Goal: Task Accomplishment & Management: Use online tool/utility

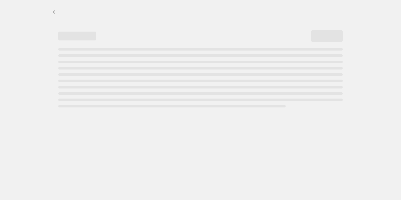
select select "percentage"
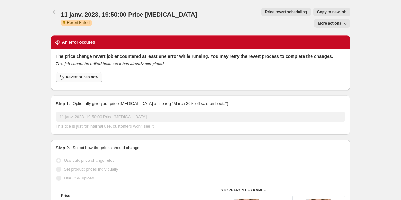
click at [82, 74] on span "Revert prices now" at bounding box center [82, 76] width 33 height 5
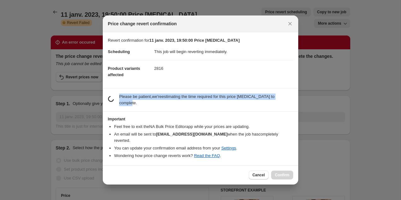
drag, startPoint x: 119, startPoint y: 101, endPoint x: 167, endPoint y: 109, distance: 48.0
click at [167, 106] on p "Please be patient, we're estimating the time required for this price change job…" at bounding box center [206, 99] width 174 height 13
click at [167, 106] on p "Please be patient, we're estimating the time required for this price [MEDICAL_D…" at bounding box center [206, 99] width 174 height 13
drag, startPoint x: 165, startPoint y: 109, endPoint x: 103, endPoint y: 81, distance: 68.1
click at [103, 81] on div "Revert confirmation for 11 janv. 2023, 19:50:00 Price [MEDICAL_DATA] Scheduling…" at bounding box center [201, 98] width 196 height 133
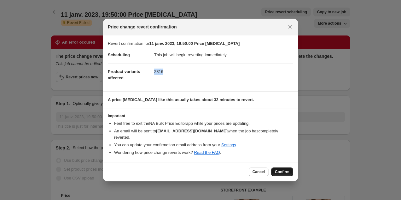
click at [287, 169] on span "Confirm" at bounding box center [282, 171] width 15 height 5
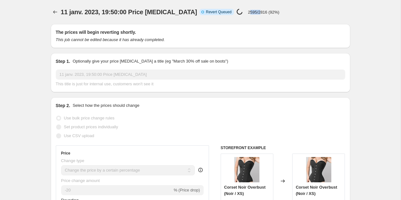
drag, startPoint x: 233, startPoint y: 11, endPoint x: 247, endPoint y: 11, distance: 13.6
click at [248, 11] on p "2595/2816 (92%)" at bounding box center [264, 12] width 32 height 5
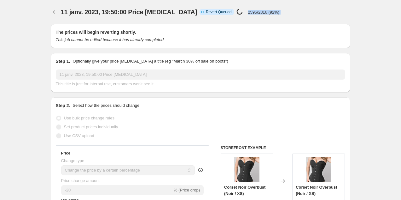
click at [248, 13] on p "2595/2816 (92%)" at bounding box center [264, 12] width 32 height 5
drag, startPoint x: 184, startPoint y: 11, endPoint x: 212, endPoint y: 12, distance: 28.1
click at [212, 12] on span "Info Incomplete Revert Queued" at bounding box center [217, 12] width 34 height 6
click at [212, 12] on span "Revert Queued" at bounding box center [219, 11] width 26 height 5
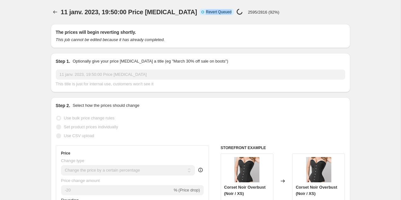
drag, startPoint x: 214, startPoint y: 12, endPoint x: 181, endPoint y: 12, distance: 33.1
click at [200, 12] on span "Info Incomplete Revert Queued" at bounding box center [217, 12] width 34 height 6
click at [200, 12] on icon at bounding box center [203, 12] width 6 height 6
drag, startPoint x: 185, startPoint y: 12, endPoint x: 236, endPoint y: 14, distance: 50.5
click at [235, 13] on div "Info Incomplete Revert Queued Price change job in progress... 2595/2816 (92%)" at bounding box center [240, 12] width 80 height 7
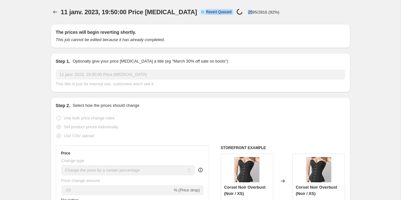
click at [248, 14] on p "2595/2816 (92%)" at bounding box center [264, 12] width 32 height 5
click at [214, 27] on div "The prices will begin reverting shortly. This job cannot be edited because it h…" at bounding box center [201, 36] width 300 height 24
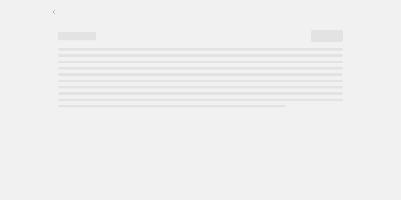
select select "percentage"
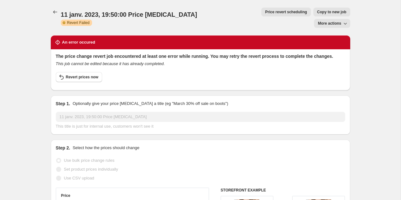
drag, startPoint x: 56, startPoint y: 41, endPoint x: 179, endPoint y: 47, distance: 122.9
click at [177, 49] on div "The price change revert job encountered at least one error while running. You m…" at bounding box center [201, 69] width 300 height 41
click at [179, 53] on h2 "The price change revert job encountered at least one error while running. You m…" at bounding box center [201, 56] width 290 height 6
click at [282, 72] on div "Revert prices now" at bounding box center [201, 78] width 290 height 13
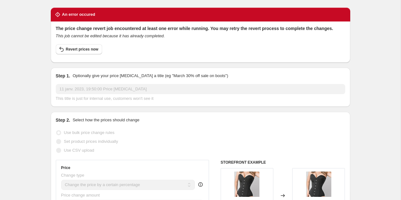
scroll to position [33, 0]
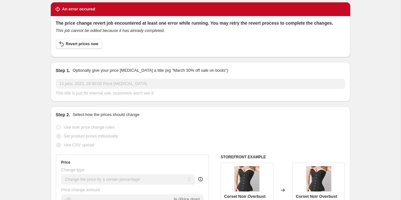
click at [282, 67] on div "Step 1. Optionally give your price change job a title (eg "March 30% off sale o…" at bounding box center [201, 81] width 290 height 29
click at [84, 41] on span "Revert prices now" at bounding box center [82, 43] width 33 height 5
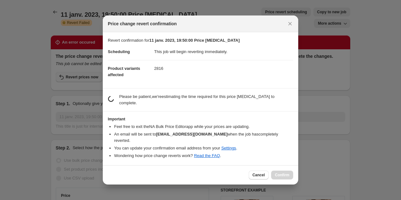
scroll to position [0, 0]
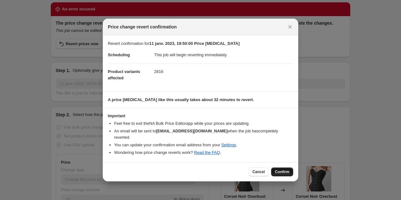
click at [281, 170] on span "Confirm" at bounding box center [282, 171] width 15 height 5
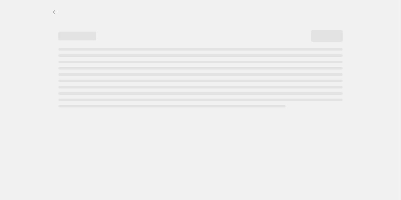
select select "percentage"
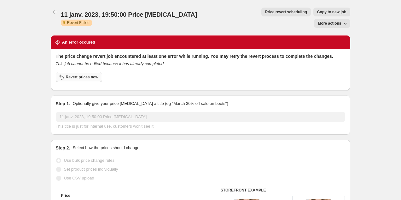
click at [82, 74] on span "Revert prices now" at bounding box center [82, 76] width 33 height 5
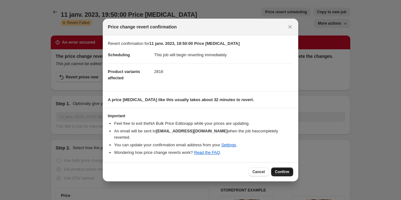
click at [283, 169] on span "Confirm" at bounding box center [282, 171] width 15 height 5
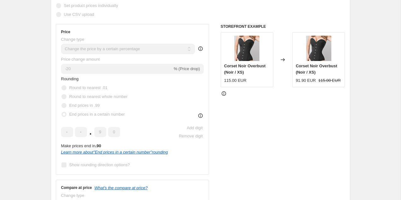
scroll to position [126, 0]
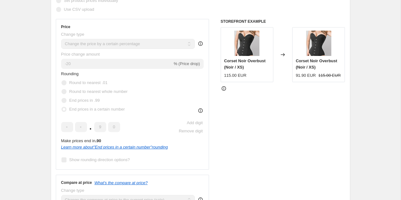
click at [224, 88] on icon at bounding box center [224, 88] width 6 height 6
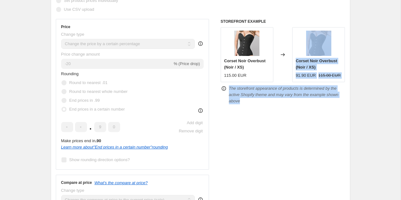
drag, startPoint x: 247, startPoint y: 106, endPoint x: 226, endPoint y: 81, distance: 32.7
click at [226, 81] on div "STOREFRONT EXAMPLE Corset Noir Overbust (Noir / XS) 115.00 EUR Changed to Corse…" at bounding box center [283, 114] width 125 height 191
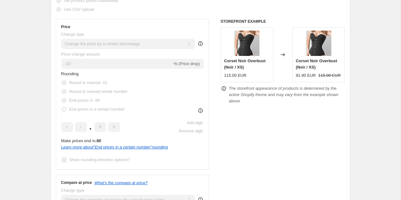
click at [257, 124] on div "STOREFRONT EXAMPLE Corset Noir Overbust (Noir / XS) 115.00 EUR Changed to Corse…" at bounding box center [283, 114] width 125 height 191
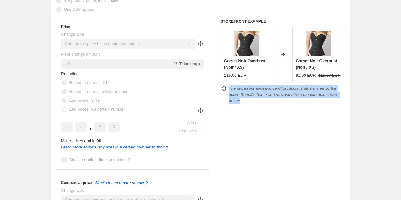
drag, startPoint x: 257, startPoint y: 114, endPoint x: 227, endPoint y: 87, distance: 40.0
click at [227, 87] on div "STOREFRONT EXAMPLE Corset Noir Overbust (Noir / XS) 115.00 EUR Changed to Corse…" at bounding box center [283, 114] width 125 height 191
copy icon "The storefront appearance of products is determined by the active Shopify theme…"
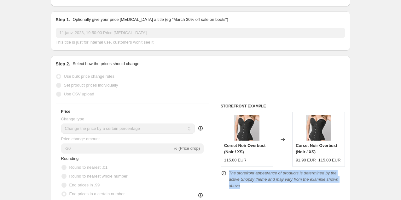
scroll to position [39, 0]
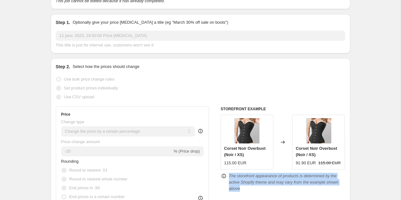
click at [250, 132] on img at bounding box center [247, 130] width 25 height 25
click at [262, 188] on div "The storefront appearance of products is determined by the active Shopify theme…" at bounding box center [287, 182] width 116 height 19
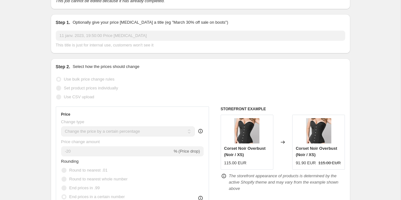
click at [262, 181] on icon "The storefront appearance of products is determined by the active Shopify theme…" at bounding box center [284, 181] width 110 height 17
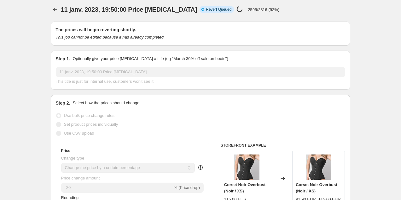
scroll to position [0, 0]
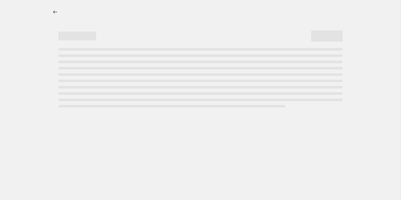
select select "percentage"
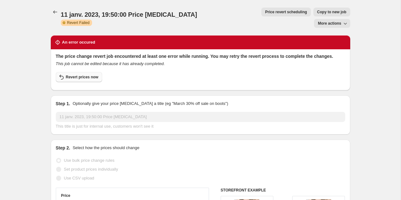
click at [76, 74] on span "Revert prices now" at bounding box center [82, 76] width 33 height 5
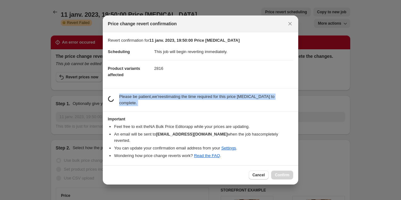
drag, startPoint x: 119, startPoint y: 98, endPoint x: 158, endPoint y: 119, distance: 44.9
click at [158, 119] on div "Revert confirmation for 11 janv. 2023, 19:50:00 Price [MEDICAL_DATA] Scheduling…" at bounding box center [201, 98] width 196 height 133
click at [158, 119] on section "Important Feel free to exit the NA Bulk Price Editor app while your prices are …" at bounding box center [201, 138] width 196 height 54
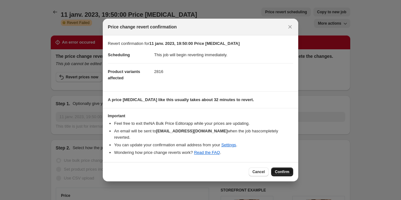
click at [290, 169] on button "Confirm" at bounding box center [282, 171] width 22 height 9
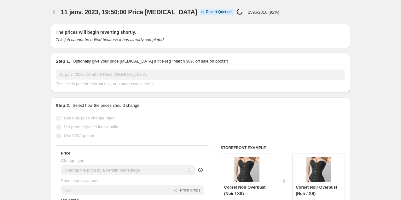
drag, startPoint x: 53, startPoint y: 33, endPoint x: 163, endPoint y: 44, distance: 111.1
click at [163, 44] on div "The prices will begin reverting shortly. This job cannot be edited because it h…" at bounding box center [201, 36] width 300 height 24
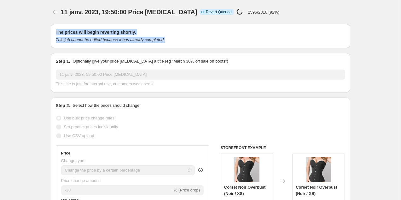
click at [163, 44] on div "The prices will begin reverting shortly. This job cannot be edited because it h…" at bounding box center [201, 36] width 300 height 24
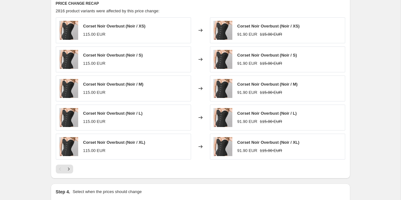
scroll to position [483, 0]
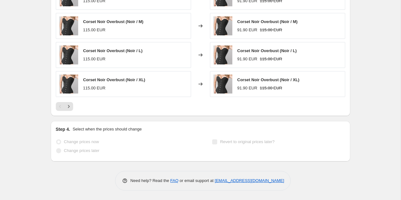
click at [237, 96] on div "Corset Noir Overbust (Noir / XL) 91.90 EUR 115.00 EUR" at bounding box center [277, 84] width 135 height 26
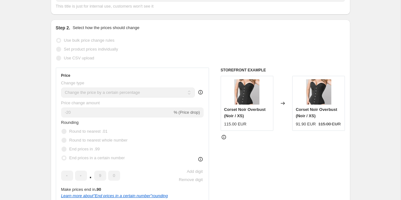
scroll to position [0, 0]
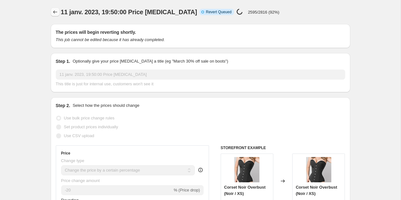
click at [55, 13] on icon "Price change jobs" at bounding box center [55, 12] width 6 height 6
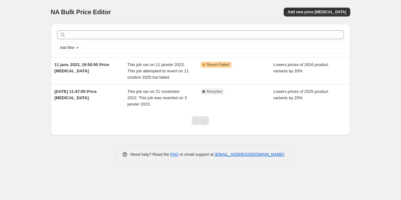
click at [33, 80] on div "NA Bulk Price Editor. This page is ready NA Bulk Price Editor Add new price cha…" at bounding box center [200, 100] width 401 height 200
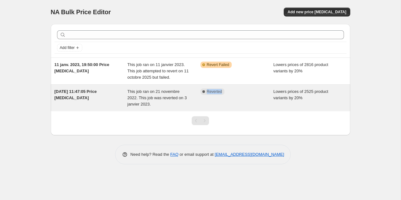
copy span "Reverted"
drag, startPoint x: 226, startPoint y: 92, endPoint x: 205, endPoint y: 92, distance: 21.5
click at [205, 92] on div "Complete Reverted" at bounding box center [233, 91] width 64 height 6
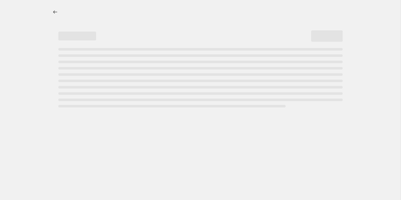
click at [39, 23] on div at bounding box center [200, 100] width 401 height 200
select select "percentage"
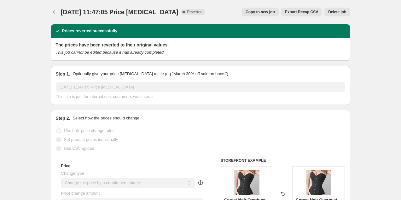
drag, startPoint x: 209, startPoint y: 13, endPoint x: 183, endPoint y: 13, distance: 25.9
click at [183, 13] on div "21 nov. 2022, 11:47:05 Price change job Complete Reverted Copy to new job Expor…" at bounding box center [201, 12] width 300 height 9
copy div "Reverted Copy to new job Export Recap CSV Delete job More actions Copy to new j…"
click at [52, 9] on button "Price change jobs" at bounding box center [55, 12] width 9 height 9
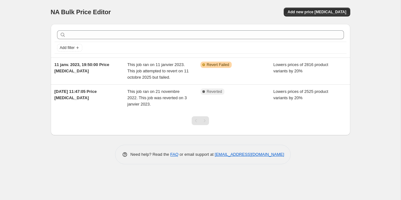
click at [369, 148] on div "NA Bulk Price Editor. This page is ready NA Bulk Price Editor Add new price cha…" at bounding box center [200, 100] width 401 height 200
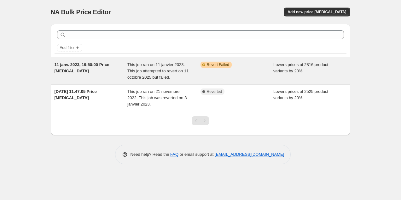
click at [143, 75] on span "This job ran on 11 janvier 2023. This job attempted to revert on 11 octobre 202…" at bounding box center [158, 70] width 61 height 17
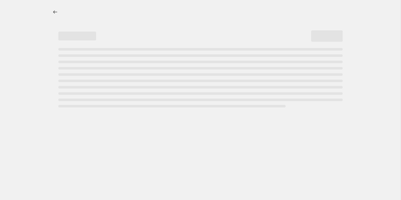
select select "percentage"
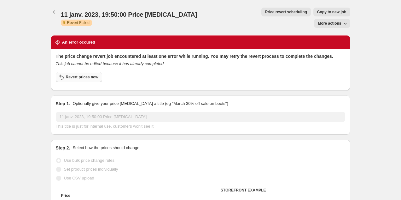
click at [82, 74] on span "Revert prices now" at bounding box center [82, 76] width 33 height 5
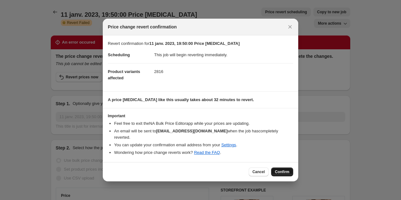
click at [284, 169] on span "Confirm" at bounding box center [282, 171] width 15 height 5
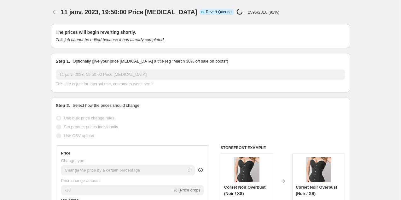
click at [200, 13] on icon at bounding box center [203, 12] width 6 height 6
click at [206, 13] on span "Revert Queued" at bounding box center [219, 11] width 26 height 5
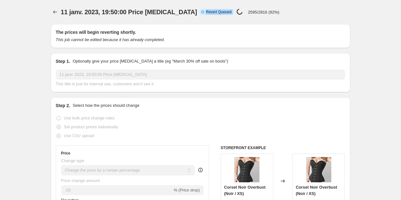
click at [206, 13] on span "Revert Queued" at bounding box center [219, 11] width 26 height 5
click at [54, 14] on icon "Price change jobs" at bounding box center [55, 12] width 6 height 6
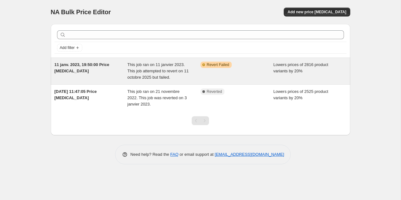
click at [143, 75] on span "This job ran on 11 janvier 2023. This job attempted to revert on 11 octobre 202…" at bounding box center [158, 70] width 61 height 17
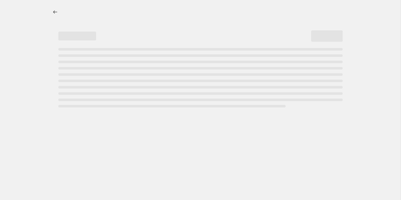
select select "percentage"
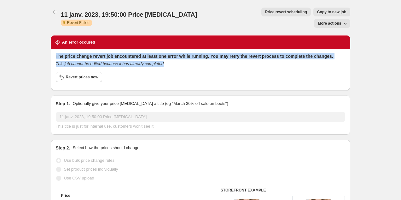
drag, startPoint x: 170, startPoint y: 54, endPoint x: 70, endPoint y: 38, distance: 101.7
click at [71, 49] on div "The price change revert job encountered at least one error while running. You m…" at bounding box center [201, 69] width 300 height 41
copy div "The price change revert job encountered at least one error while running. You m…"
click at [92, 72] on button "Revert prices now" at bounding box center [79, 77] width 46 height 10
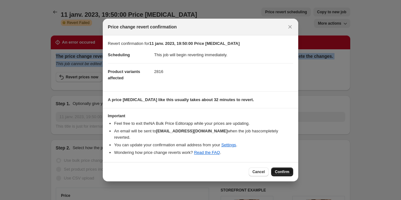
click at [284, 170] on span "Confirm" at bounding box center [282, 171] width 15 height 5
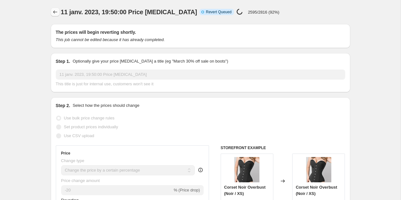
click at [52, 11] on icon "Price change jobs" at bounding box center [55, 12] width 6 height 6
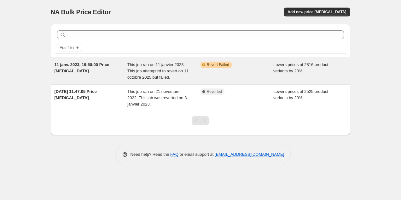
click at [232, 68] on div "Warning Partially complete Revert Failed" at bounding box center [237, 71] width 73 height 19
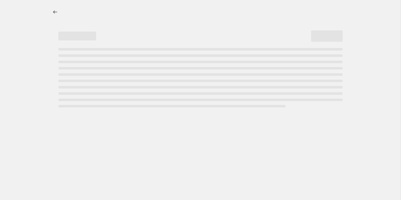
select select "percentage"
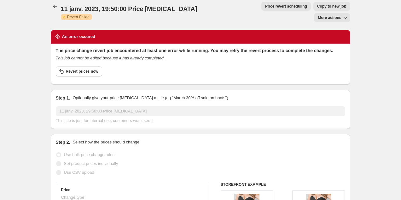
scroll to position [8, 0]
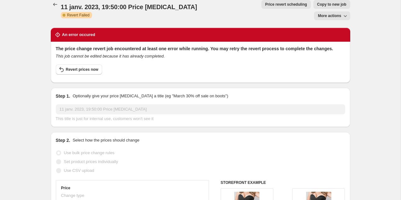
click at [341, 13] on span "More actions" at bounding box center [329, 15] width 23 height 5
click at [258, 12] on div "11 janv. 2023, 19:50:00 Price change job. This page is ready 11 janv. 2023, 19:…" at bounding box center [201, 9] width 300 height 35
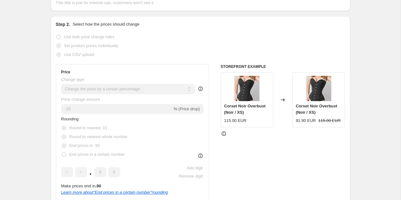
click at [116, 76] on div "Change type" at bounding box center [128, 79] width 134 height 6
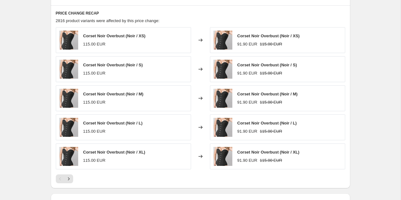
scroll to position [0, 0]
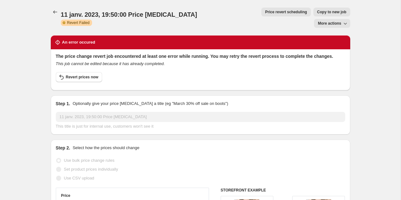
click at [55, 49] on div "The price change revert job encountered at least one error while running. You m…" at bounding box center [201, 69] width 300 height 41
click at [56, 12] on icon "Price change jobs" at bounding box center [55, 12] width 6 height 6
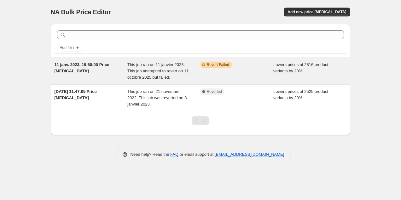
click at [124, 74] on div "11 janv. 2023, 19:50:00 Price [MEDICAL_DATA]" at bounding box center [91, 71] width 73 height 19
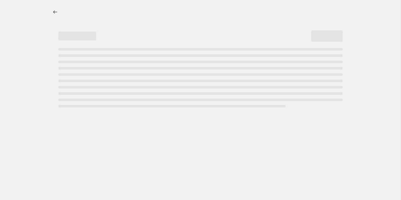
select select "percentage"
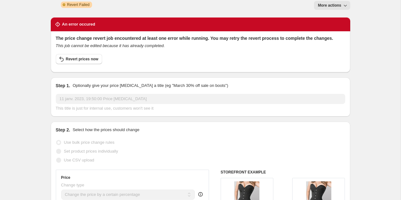
scroll to position [5, 0]
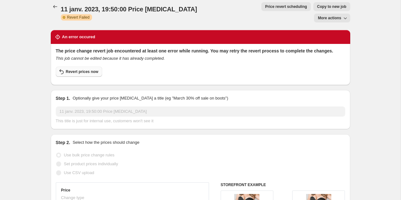
click at [83, 69] on span "Revert prices now" at bounding box center [82, 71] width 33 height 5
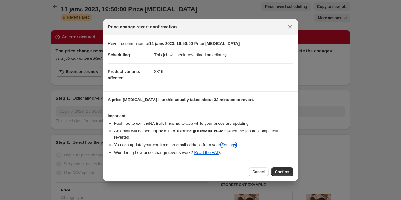
click at [236, 142] on link "Settings" at bounding box center [229, 144] width 15 height 5
click at [284, 169] on span "Confirm" at bounding box center [282, 171] width 15 height 5
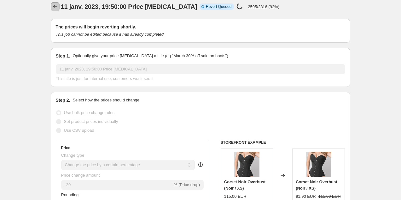
click at [52, 3] on button "Price change jobs" at bounding box center [55, 6] width 9 height 9
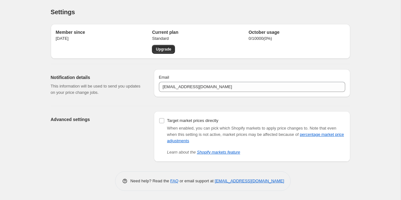
scroll to position [0, 0]
click at [228, 180] on link "[EMAIL_ADDRESS][DOMAIN_NAME]" at bounding box center [249, 180] width 69 height 5
click at [170, 181] on link "FAQ" at bounding box center [174, 180] width 8 height 5
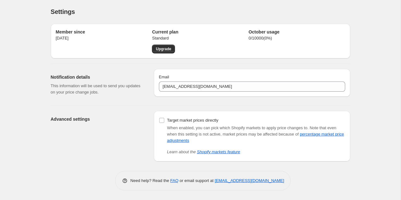
drag, startPoint x: 291, startPoint y: 181, endPoint x: 215, endPoint y: 182, distance: 76.1
click at [215, 182] on div "Need help? Read the FAQ or email support at support+a10611@northern-apps.com" at bounding box center [203, 181] width 176 height 20
copy link "[EMAIL_ADDRESS][DOMAIN_NAME]"
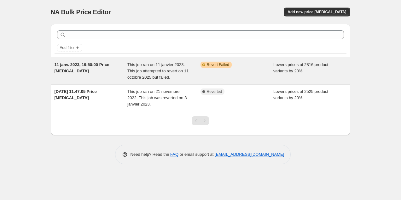
click at [88, 74] on div "11 janv. 2023, 19:50:00 Price [MEDICAL_DATA]" at bounding box center [91, 71] width 73 height 19
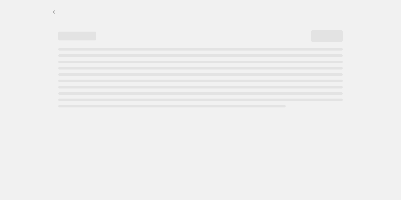
select select "percentage"
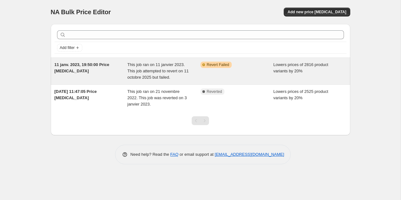
click at [139, 66] on span "This job ran on 11 janvier 2023. This job attempted to revert on 11 octobre 202…" at bounding box center [158, 70] width 61 height 17
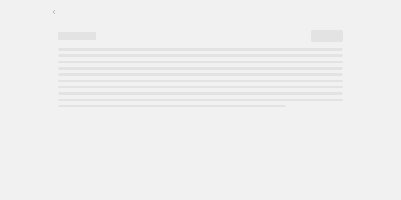
select select "percentage"
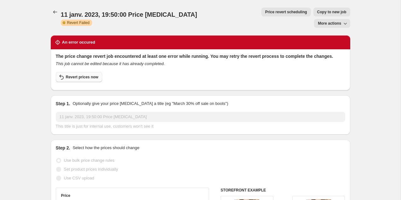
click at [81, 74] on span "Revert prices now" at bounding box center [82, 76] width 33 height 5
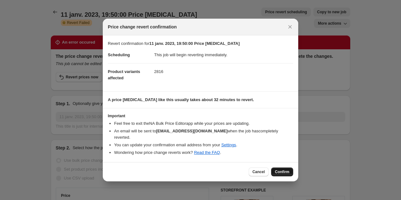
click at [289, 169] on span "Confirm" at bounding box center [282, 171] width 15 height 5
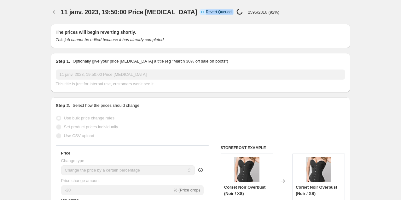
drag, startPoint x: 185, startPoint y: 11, endPoint x: 228, endPoint y: 11, distance: 43.2
click at [228, 11] on div "Info Incomplete Revert Queued Price change job in progress... 2595/2816 (92%)" at bounding box center [240, 12] width 80 height 7
click at [248, 11] on p "2595/2816 (92%)" at bounding box center [264, 12] width 32 height 5
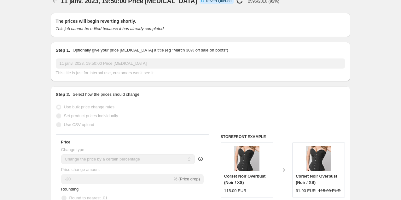
scroll to position [1, 0]
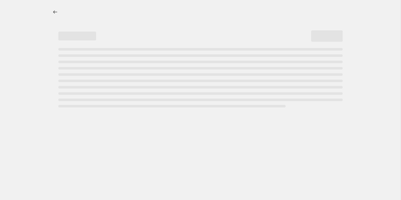
select select "percentage"
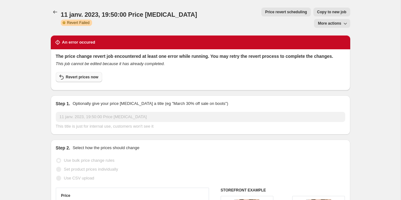
click at [75, 74] on span "Revert prices now" at bounding box center [82, 76] width 33 height 5
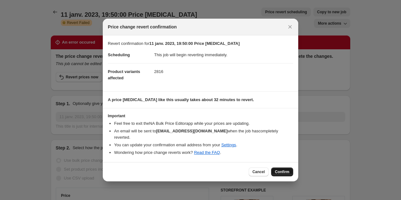
click at [289, 171] on span "Confirm" at bounding box center [282, 171] width 15 height 5
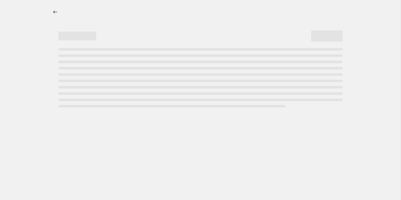
select select "percentage"
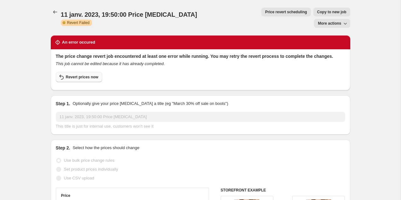
click at [92, 74] on span "Revert prices now" at bounding box center [82, 76] width 33 height 5
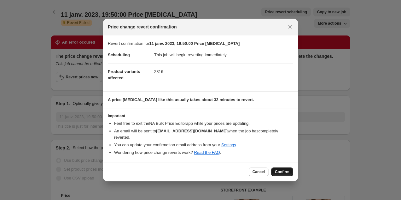
click at [290, 170] on button "Confirm" at bounding box center [282, 171] width 22 height 9
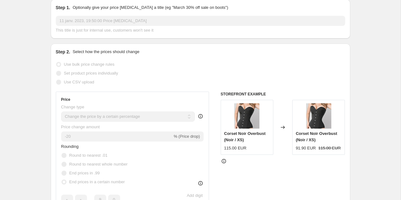
scroll to position [54, 0]
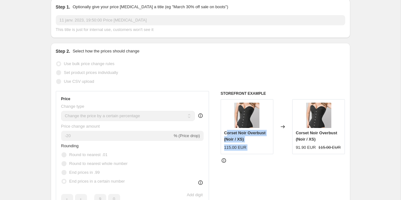
drag, startPoint x: 226, startPoint y: 134, endPoint x: 275, endPoint y: 135, distance: 48.9
click at [275, 135] on div "Corset Noir Overbust (Noir / XS) 115.00 EUR Changed to Corset Noir Overbust (No…" at bounding box center [283, 126] width 125 height 55
click at [275, 135] on div "Changed to" at bounding box center [283, 126] width 19 height 55
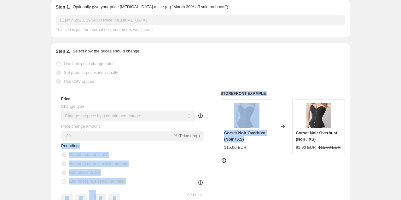
drag, startPoint x: 253, startPoint y: 138, endPoint x: 212, endPoint y: 134, distance: 41.2
click at [212, 134] on div "Price Change type Change the price to a certain amount Change the price by a ce…" at bounding box center [201, 186] width 290 height 191
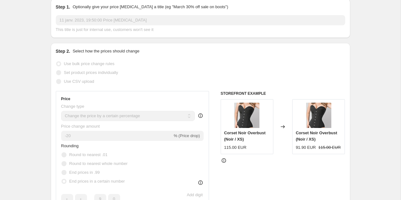
click at [212, 134] on div "Price Change type Change the price to a certain amount Change the price by a ce…" at bounding box center [201, 186] width 290 height 191
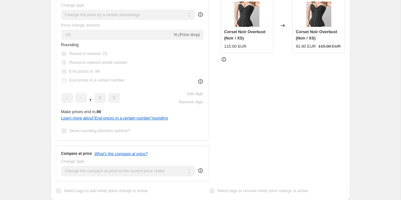
scroll to position [146, 0]
